Goal: Obtain resource: Download file/media

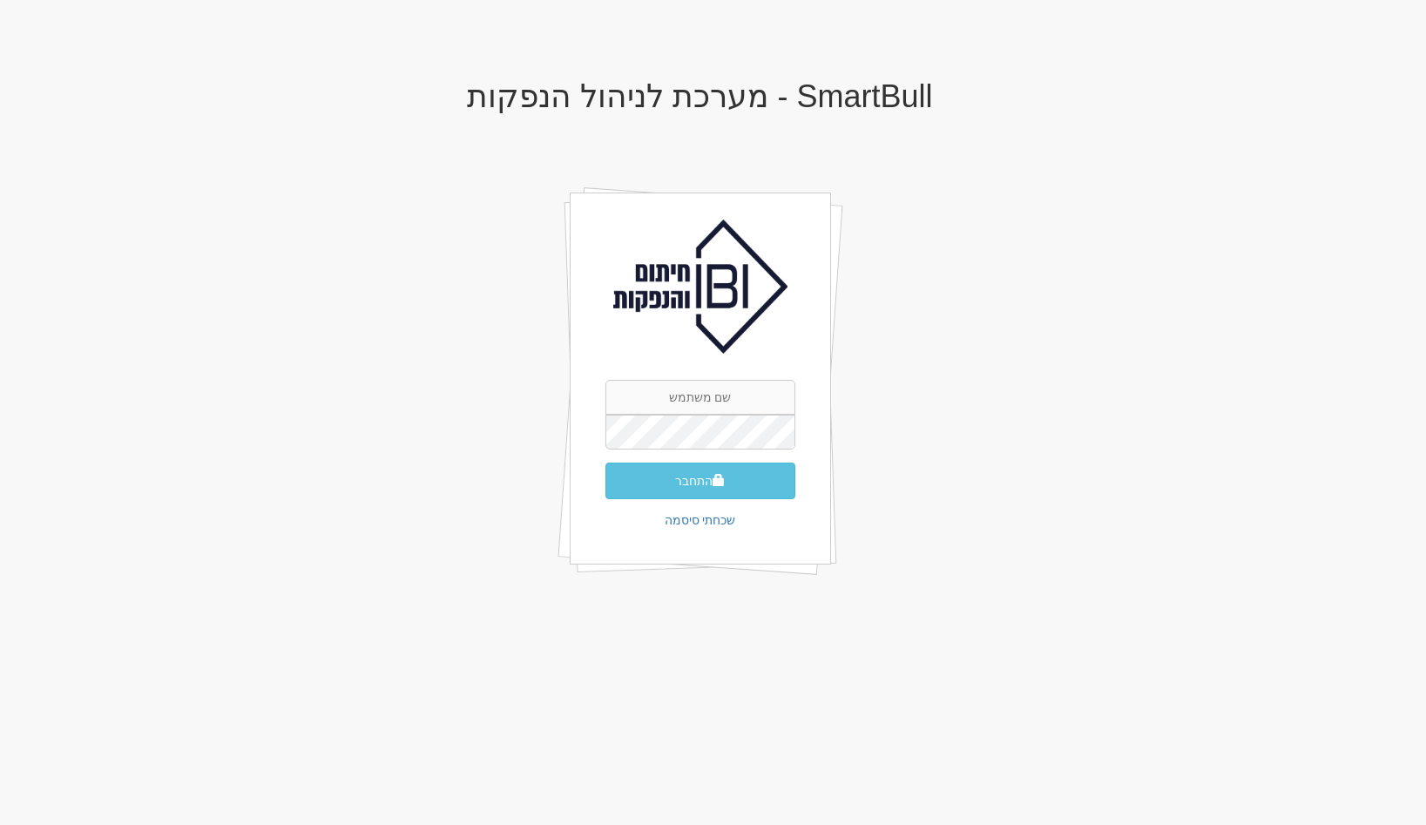
click at [679, 258] on img at bounding box center [700, 287] width 174 height 134
click at [693, 403] on input "text" at bounding box center [701, 397] width 190 height 35
type input "[EMAIL_ADDRESS][DOMAIN_NAME]"
click at [606, 463] on button "התחבר" at bounding box center [701, 481] width 190 height 37
type input "353192"
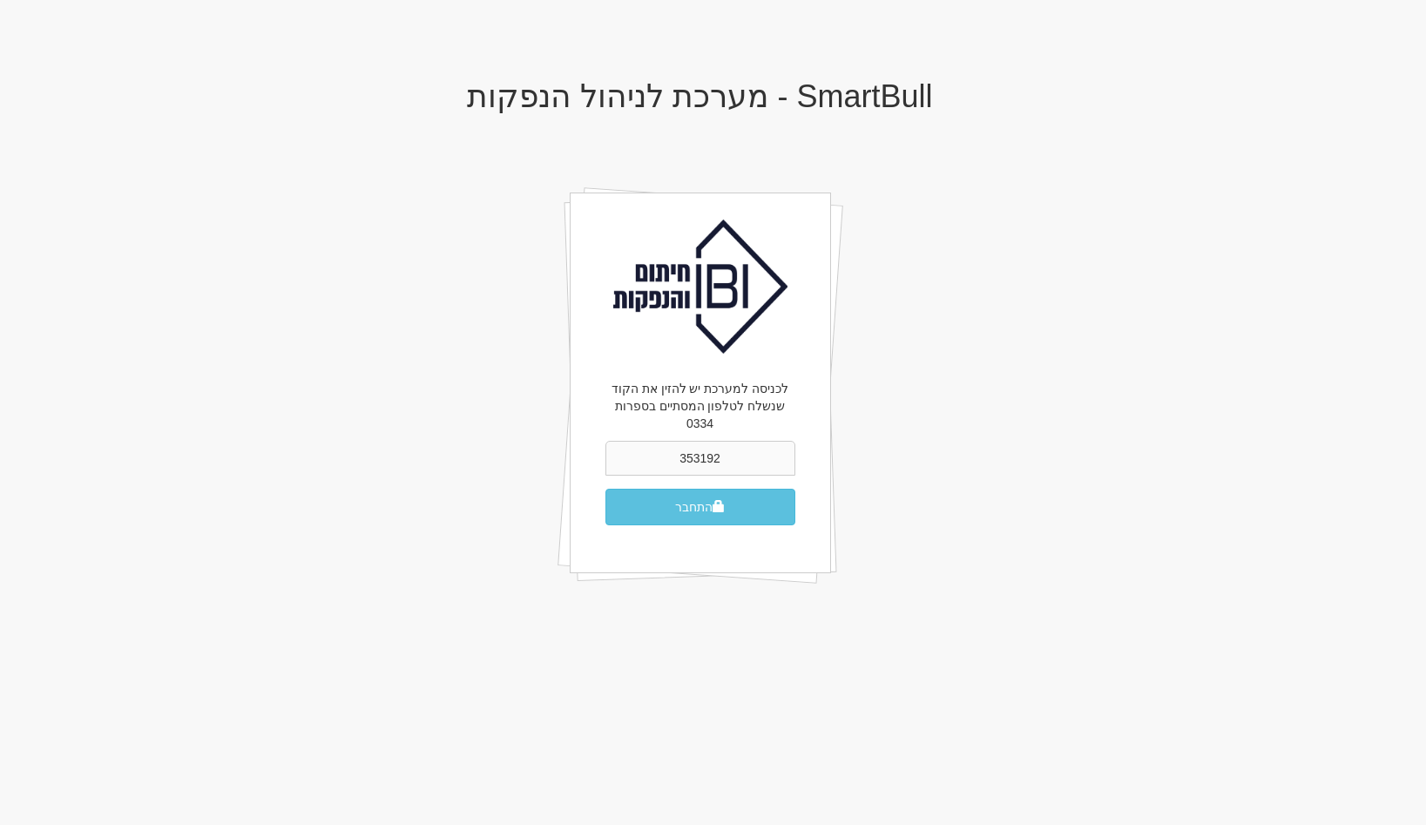
click at [606, 489] on button "התחבר" at bounding box center [701, 507] width 190 height 37
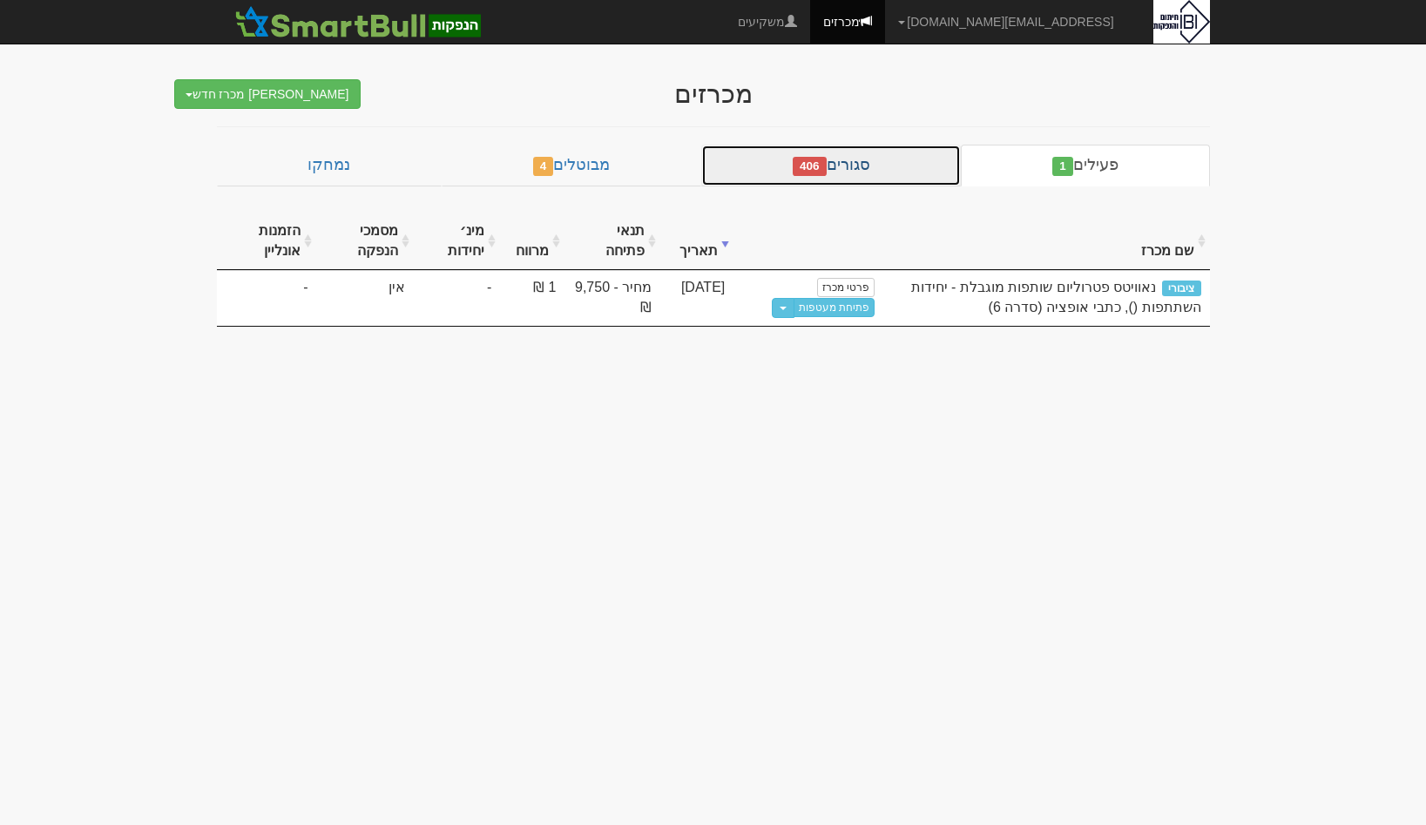
click at [857, 167] on link "סגורים 406" at bounding box center [831, 166] width 260 height 42
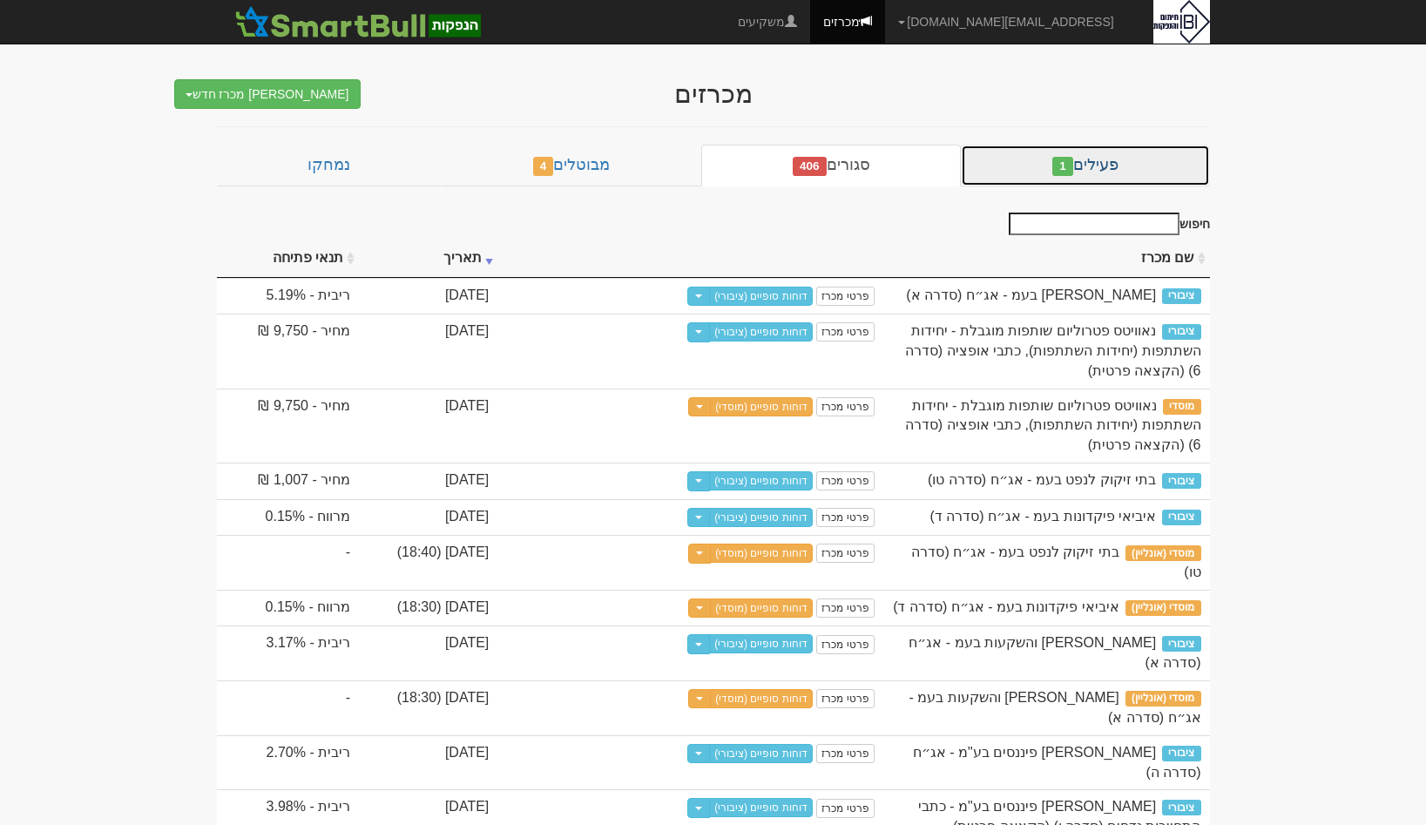
click at [1020, 173] on link "פעילים 1" at bounding box center [1085, 166] width 248 height 42
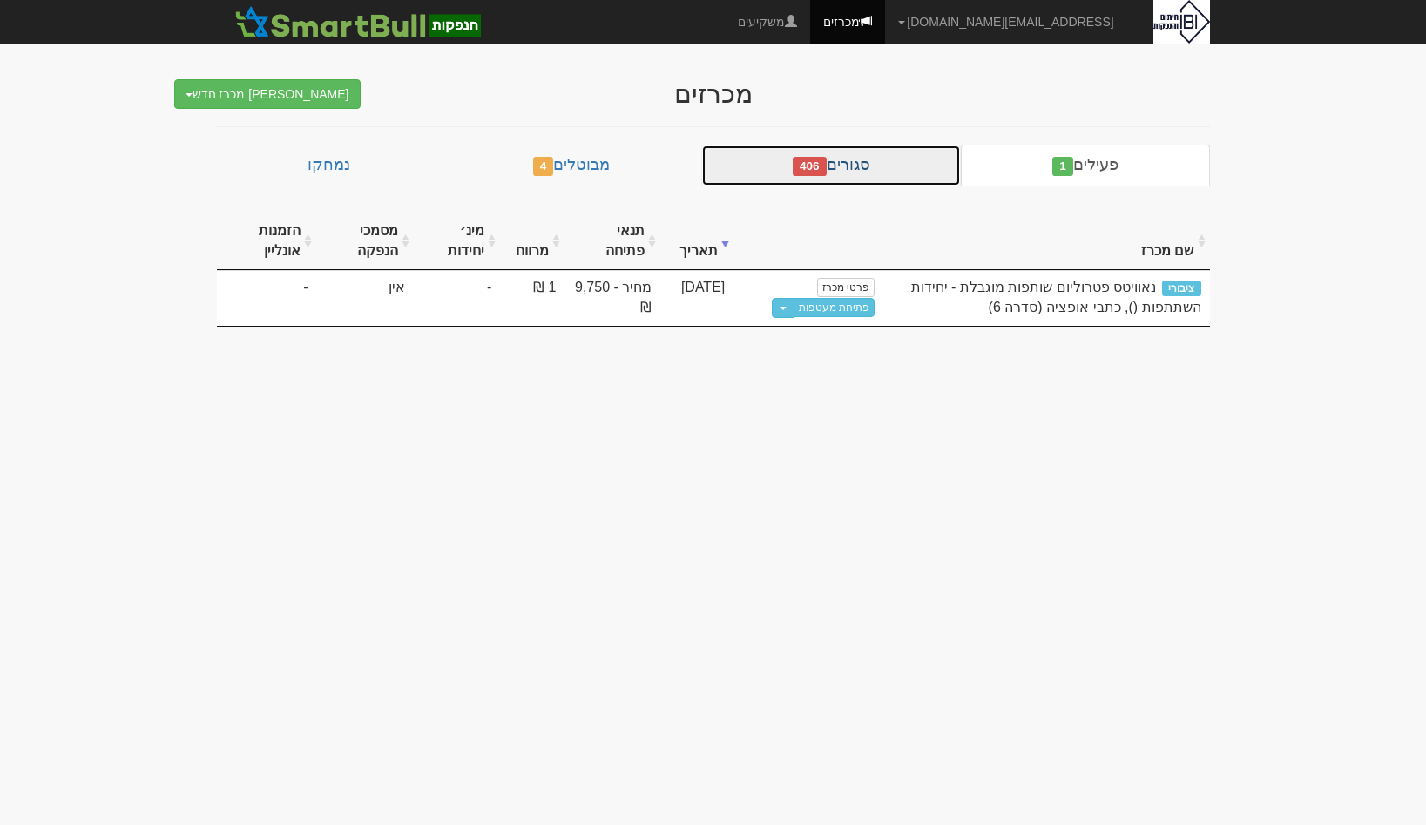
click at [871, 173] on link "סגורים 406" at bounding box center [831, 166] width 260 height 42
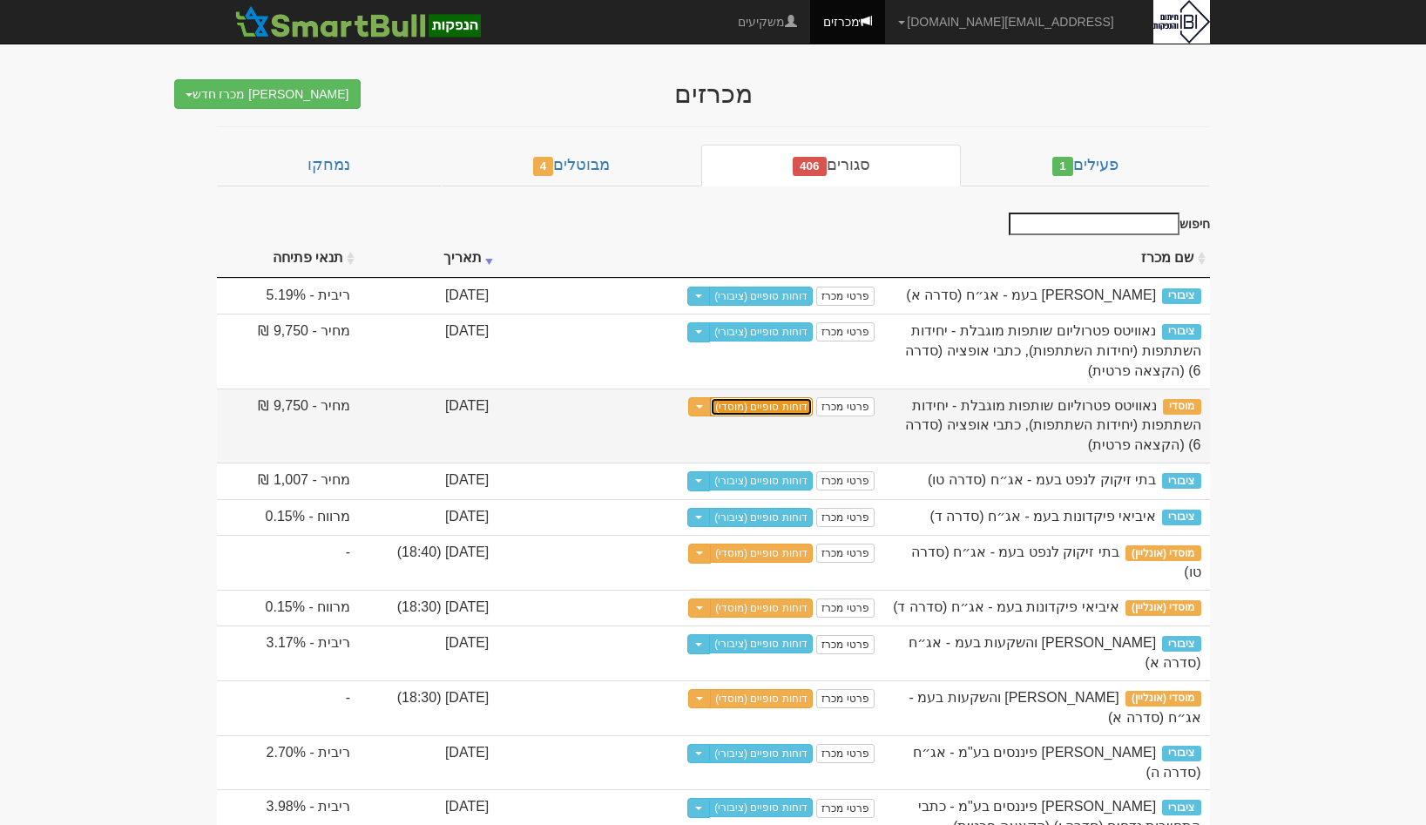
click at [813, 407] on link "דוחות סופיים (מוסדי)" at bounding box center [761, 406] width 103 height 19
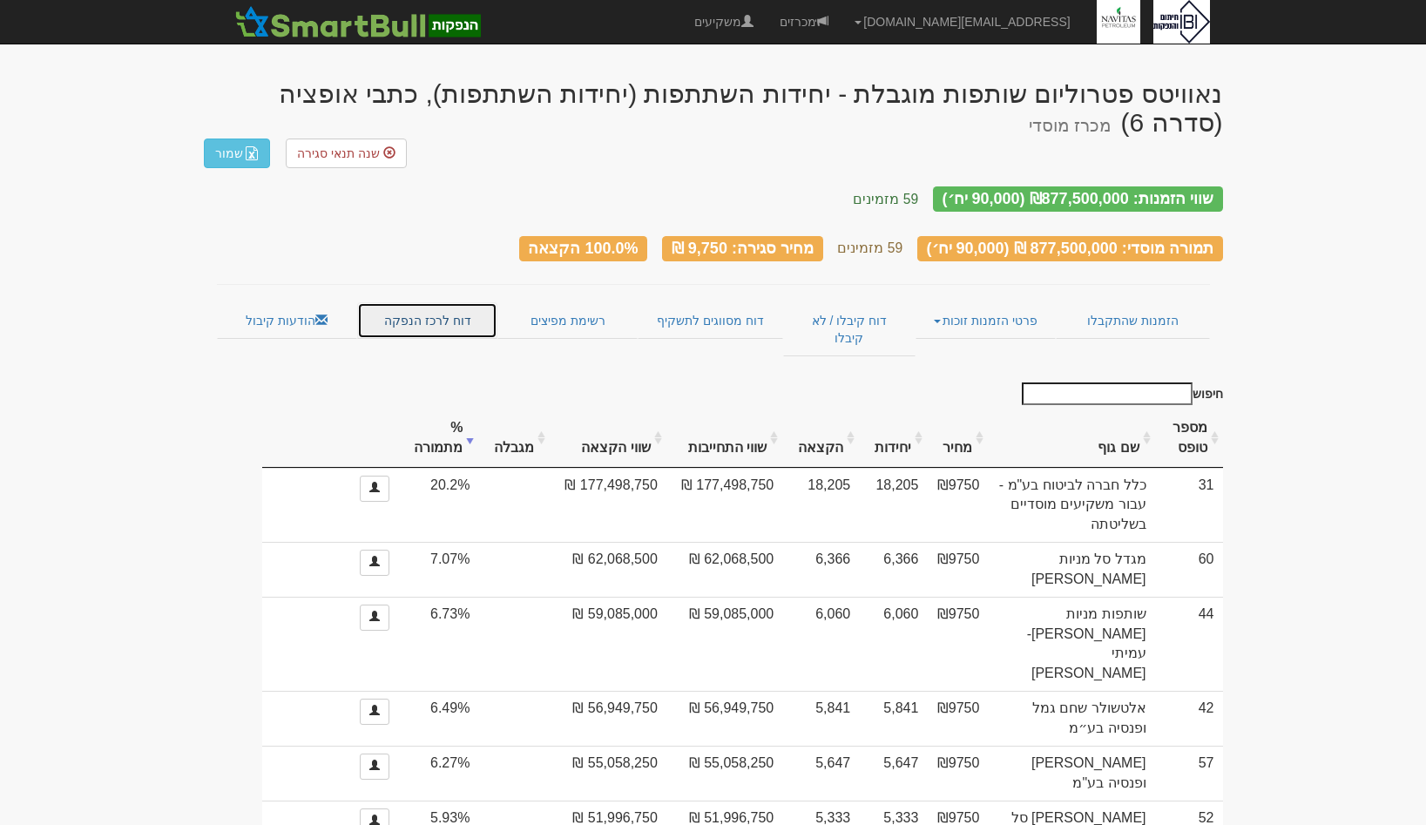
click at [419, 302] on link "דוח לרכז הנפקה" at bounding box center [427, 320] width 140 height 37
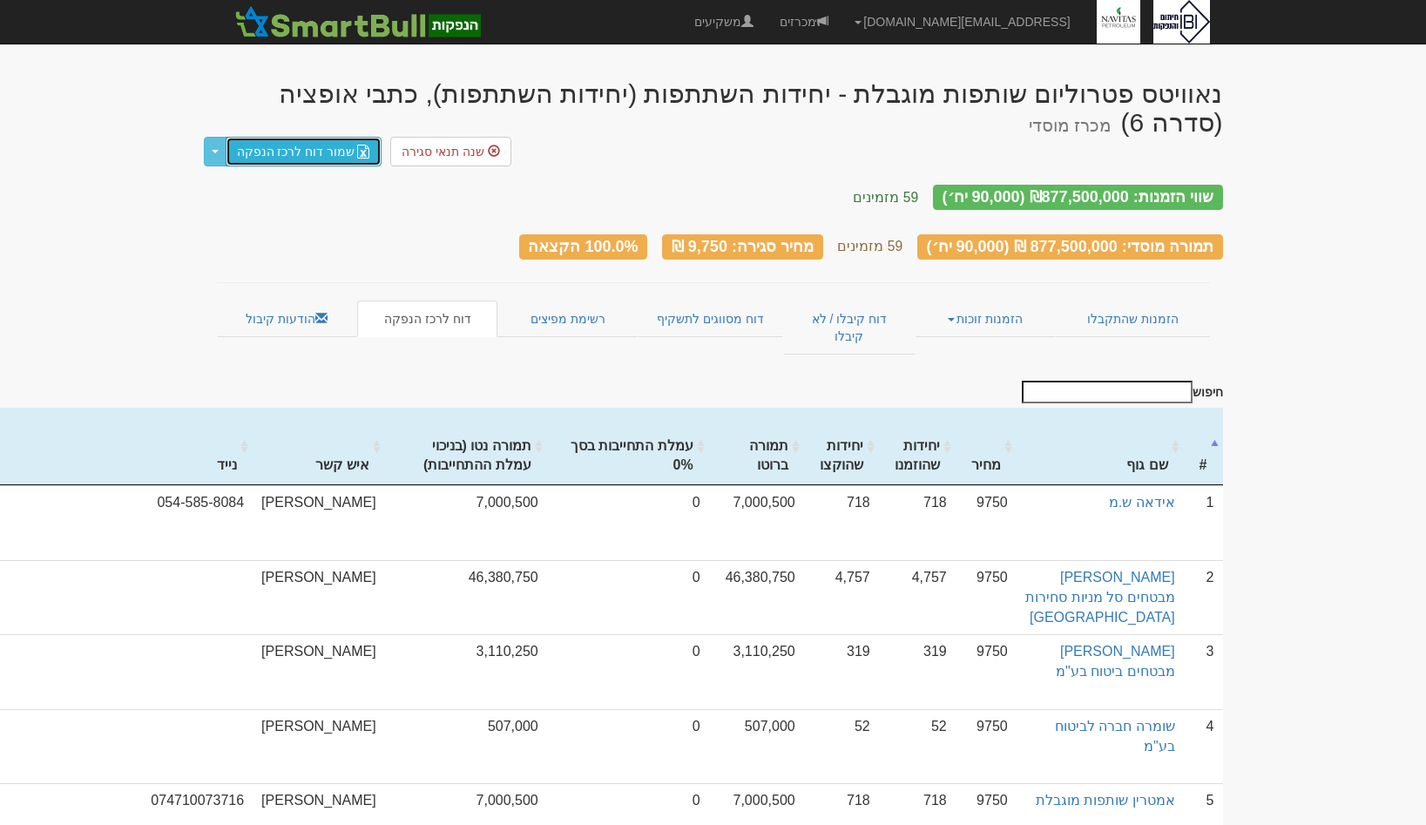
click at [301, 149] on link "שמור דוח לרכז הנפקה" at bounding box center [304, 152] width 157 height 30
click at [216, 137] on button "Toggle Dropdown" at bounding box center [215, 152] width 23 height 30
click at [308, 174] on link "ייצא נתונים לרכז ההנפקה" at bounding box center [292, 184] width 180 height 23
click at [842, 18] on link "מכרזים" at bounding box center [804, 22] width 75 height 44
